Goal: Task Accomplishment & Management: Use online tool/utility

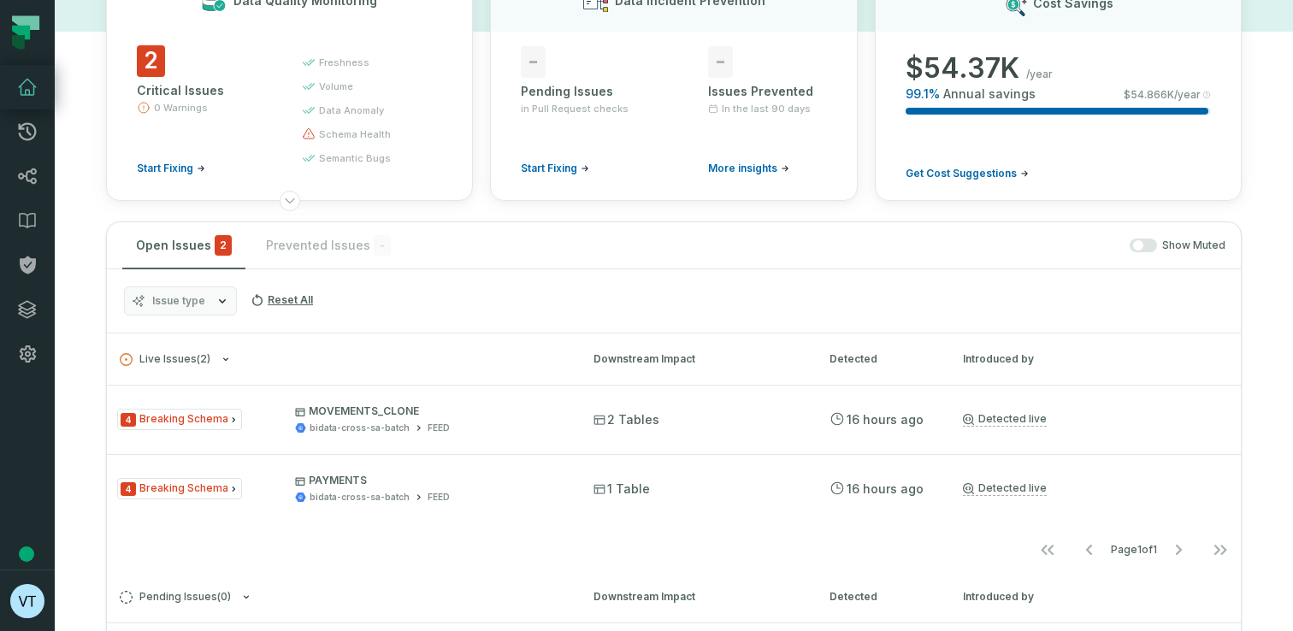
scroll to position [125, 0]
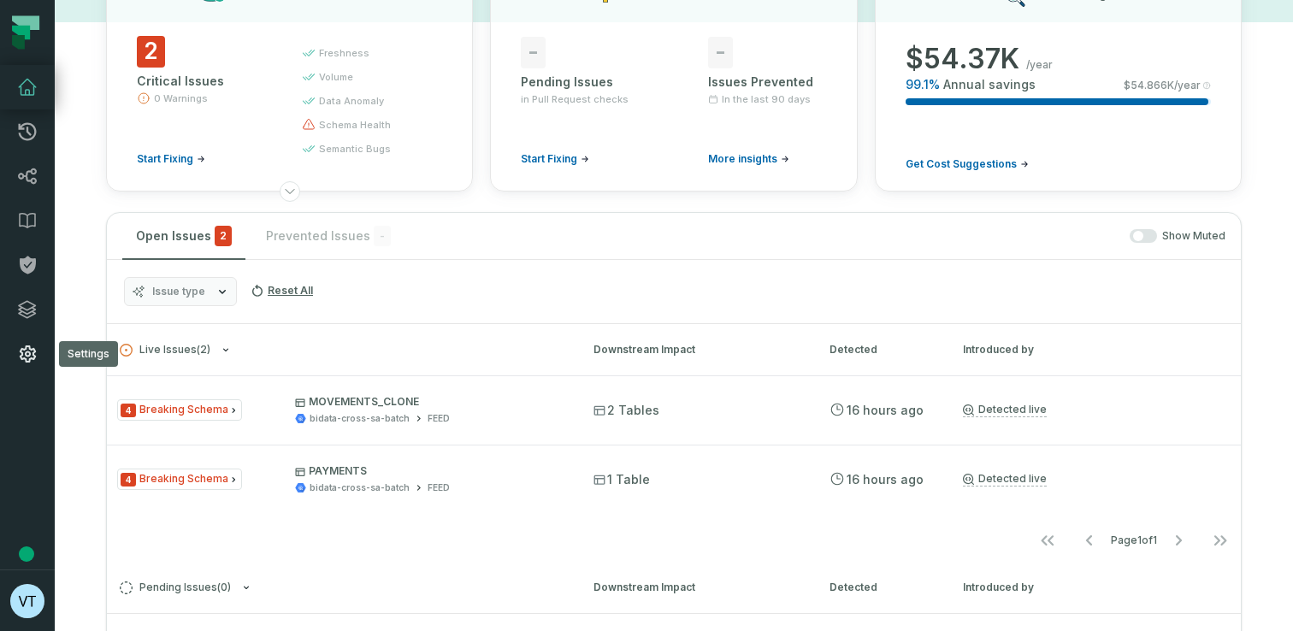
click at [29, 359] on icon at bounding box center [28, 353] width 16 height 17
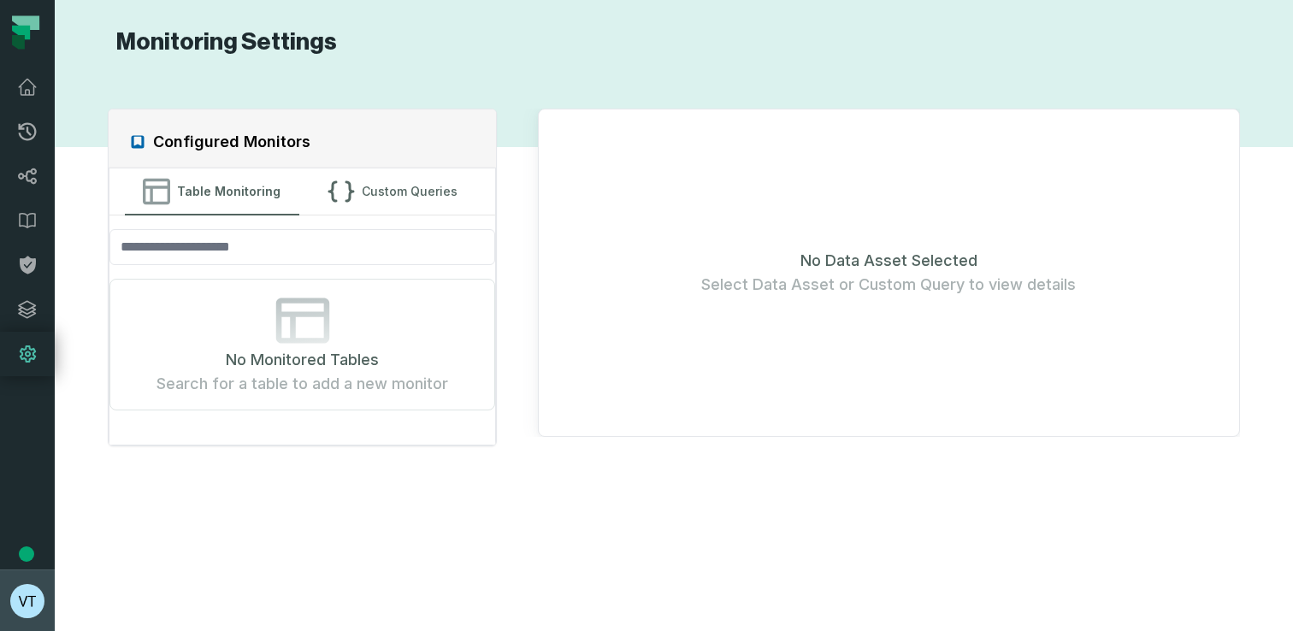
click at [32, 595] on img "button" at bounding box center [27, 601] width 34 height 34
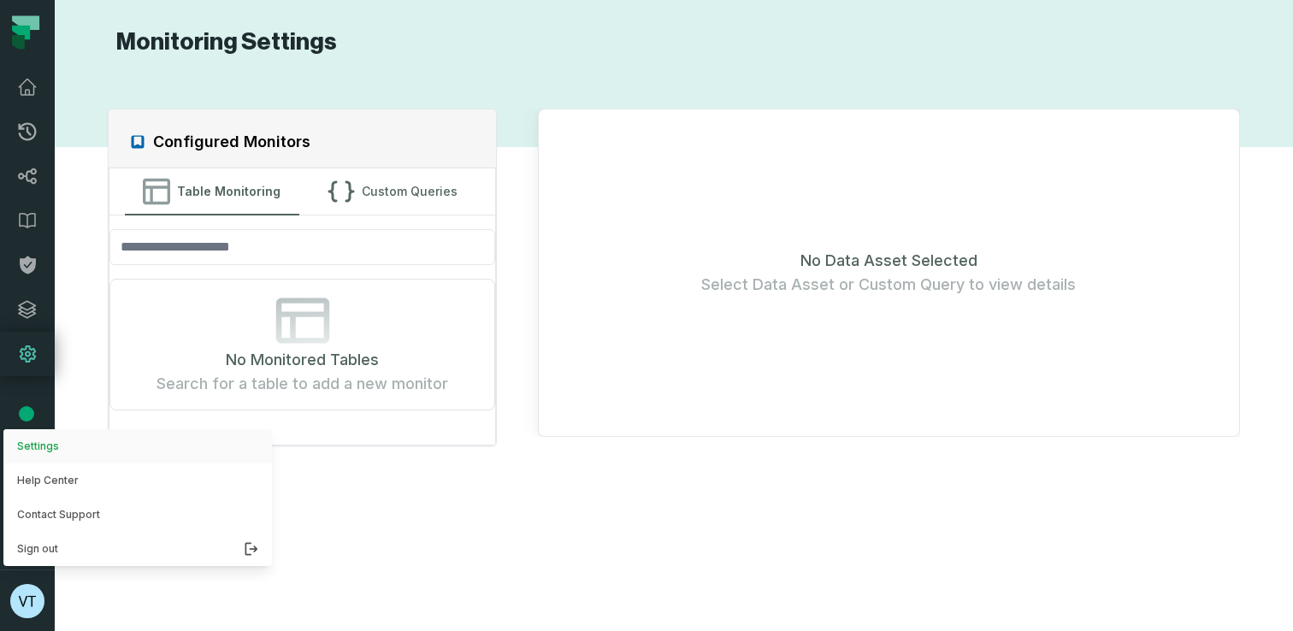
click at [89, 455] on button "Settings" at bounding box center [137, 446] width 269 height 34
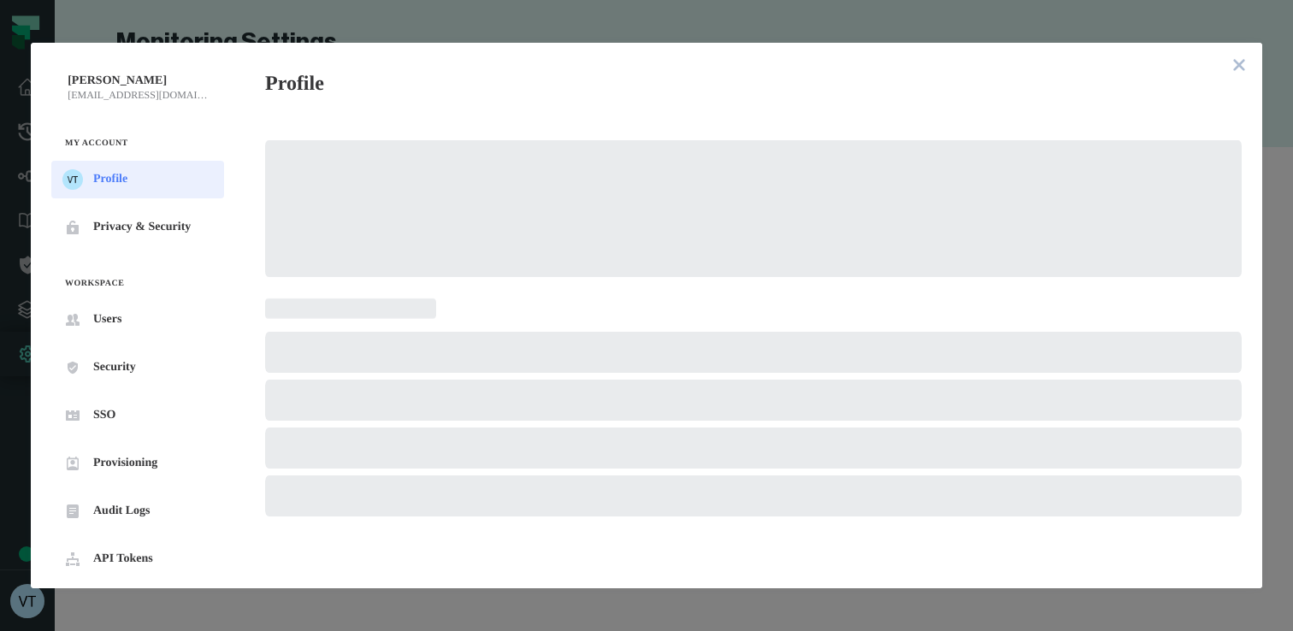
scroll to position [17, 0]
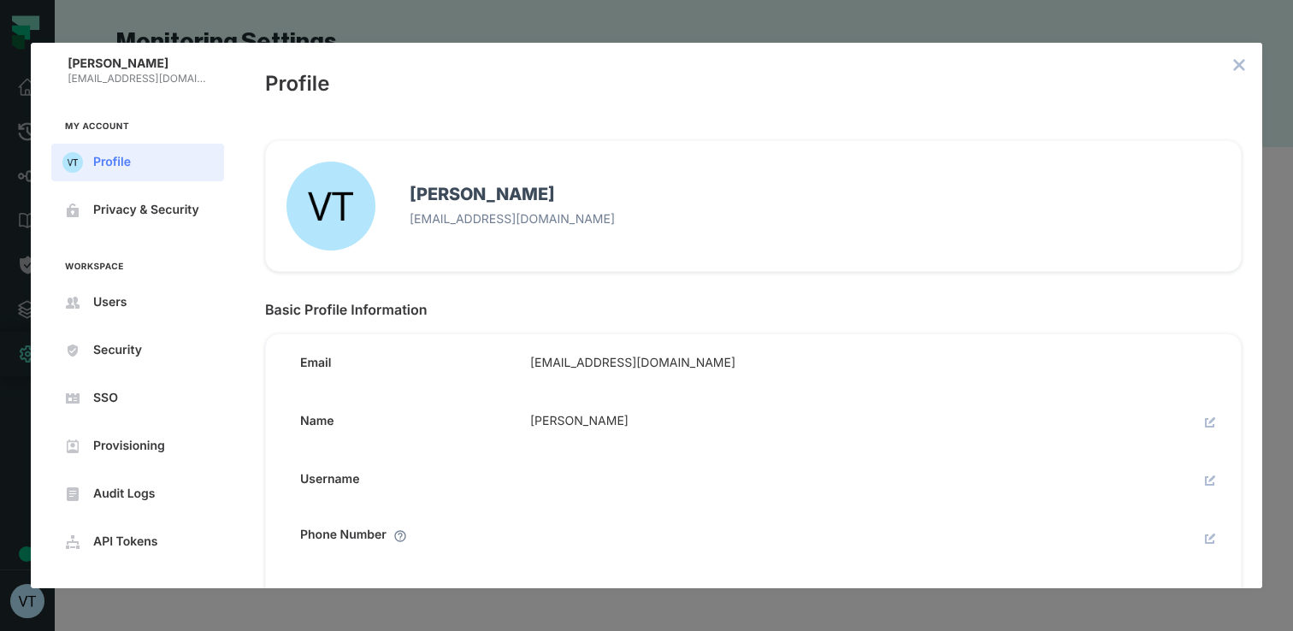
click at [9, 286] on div "Vitor Trentin vitor.trentin@mercadolivre.com My Account Profile Privacy & Secur…" at bounding box center [646, 315] width 1293 height 631
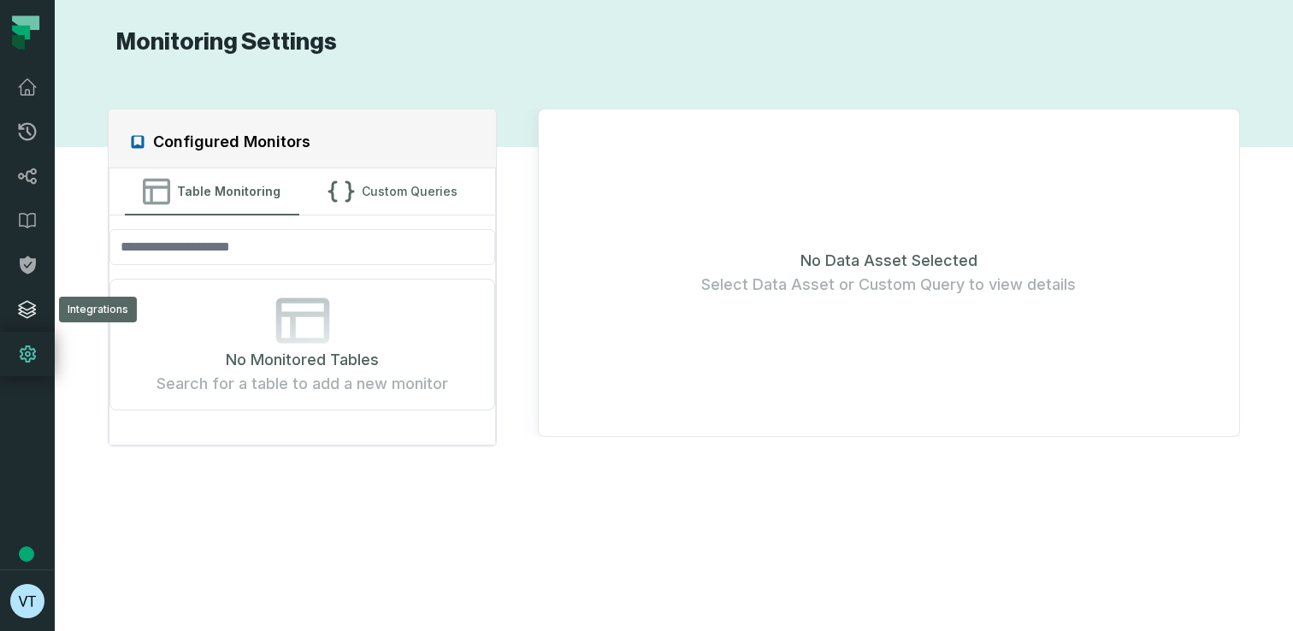
click at [26, 310] on icon at bounding box center [27, 309] width 21 height 21
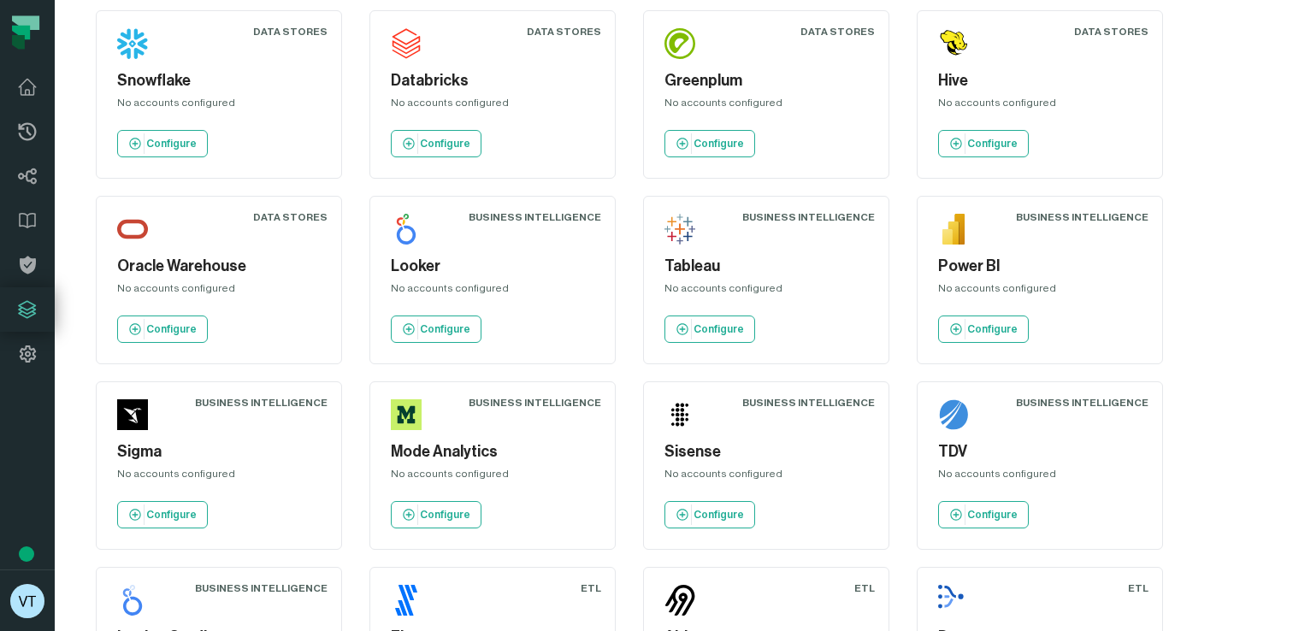
scroll to position [446, 0]
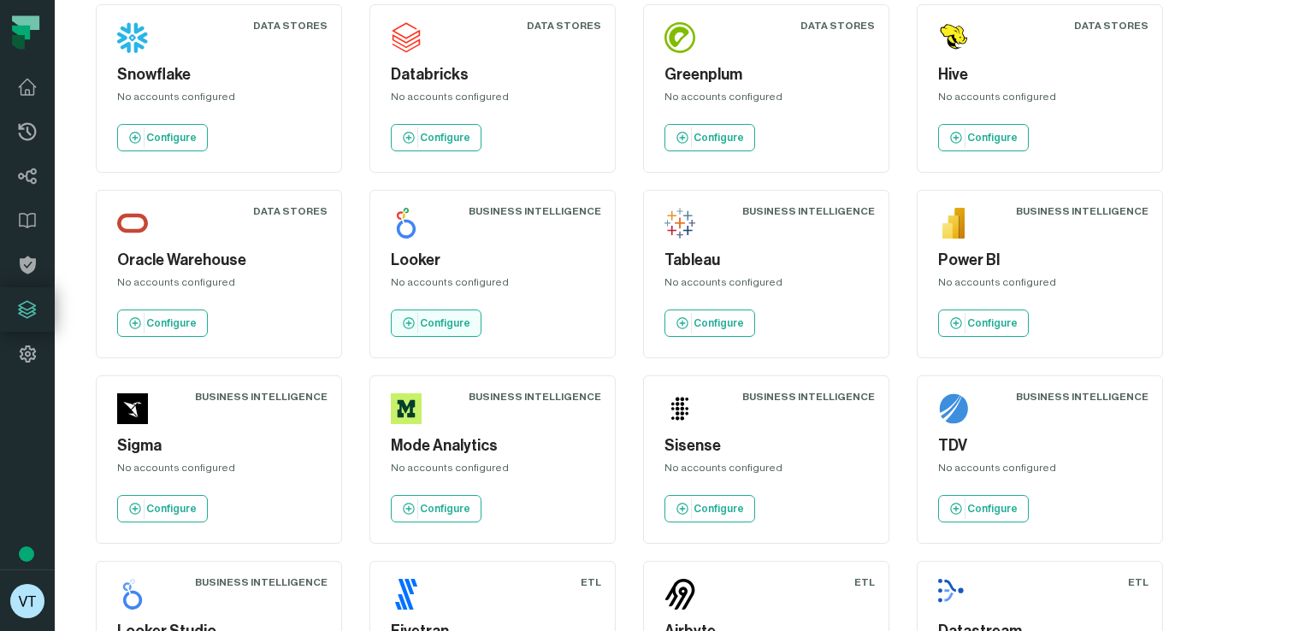
click at [463, 326] on p "Configure" at bounding box center [445, 323] width 50 height 14
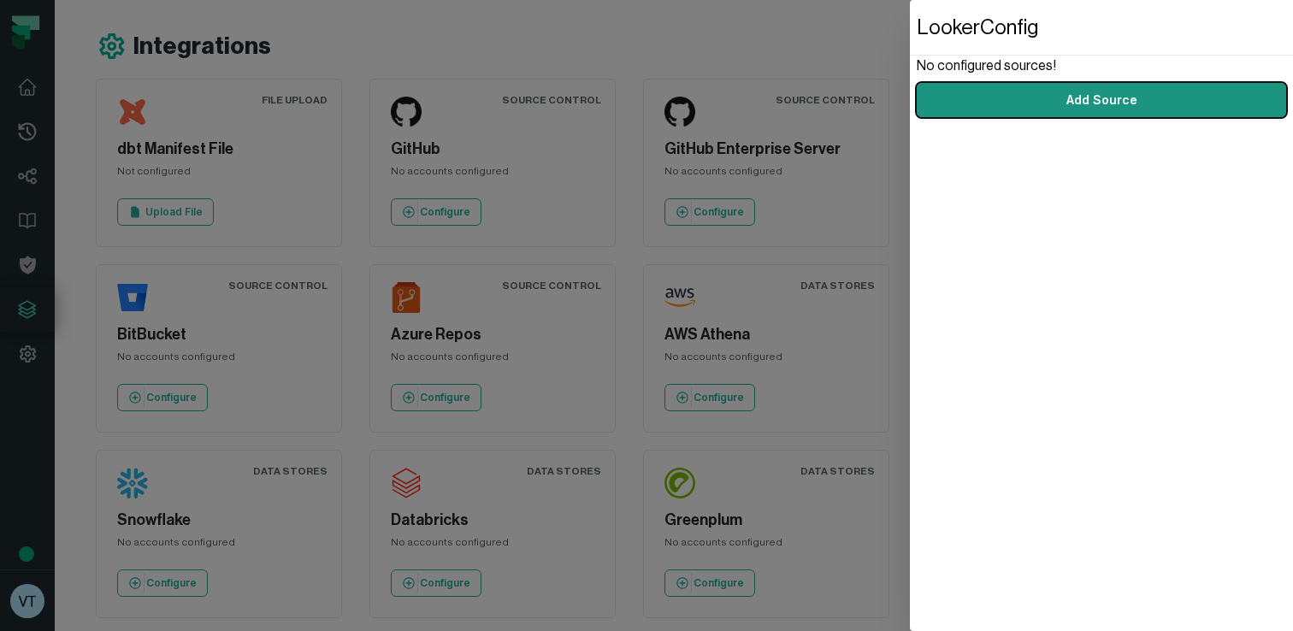
click at [1064, 107] on link "Add Source" at bounding box center [1101, 100] width 369 height 34
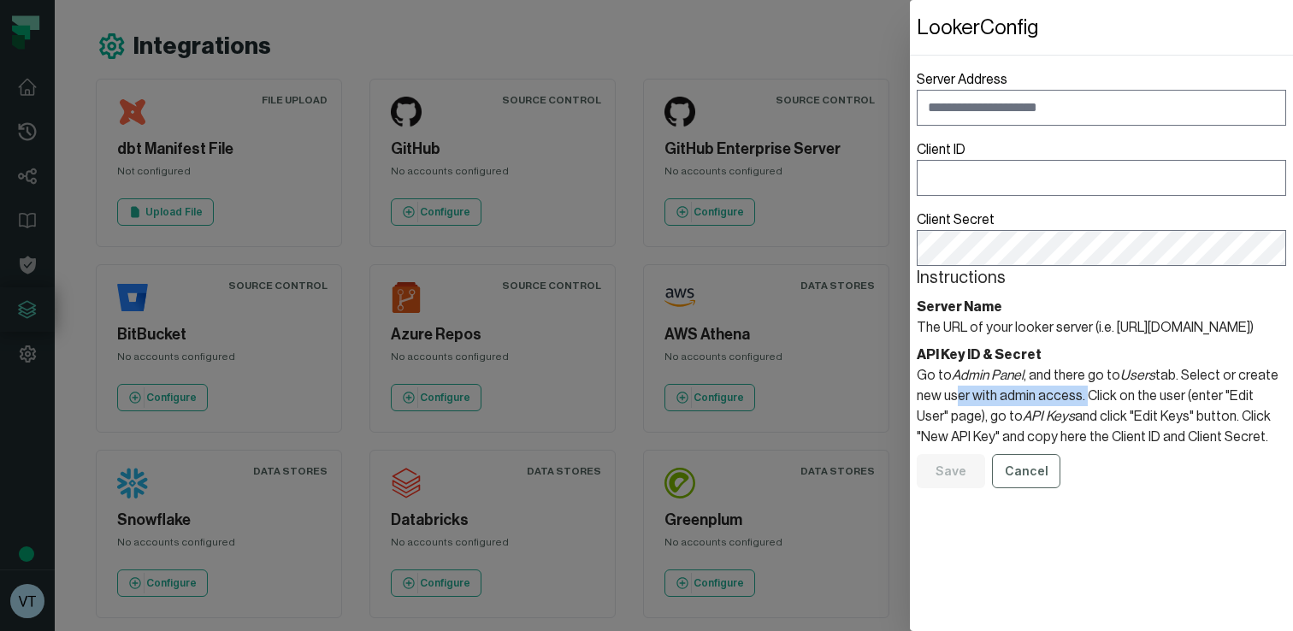
drag, startPoint x: 951, startPoint y: 418, endPoint x: 1078, endPoint y: 421, distance: 127.4
click at [1078, 421] on section "API Key ID & Secret Go to Admin Panel , and there go to Users tab. Select or cr…" at bounding box center [1101, 396] width 369 height 103
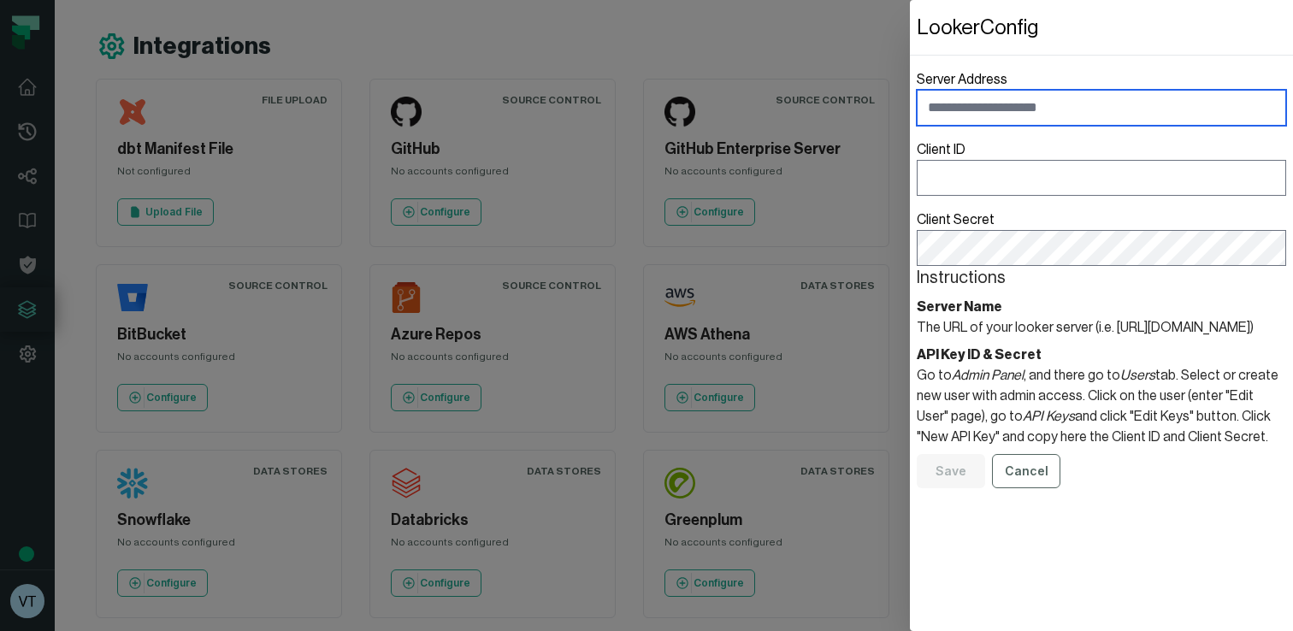
click at [1016, 112] on input "Server Address" at bounding box center [1101, 108] width 369 height 36
paste input "**********"
click at [1060, 107] on input "**********" at bounding box center [1101, 108] width 369 height 36
type input "**********"
